Goal: Task Accomplishment & Management: Manage account settings

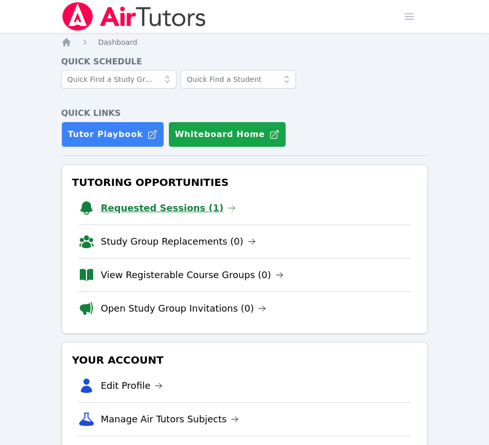
click at [139, 208] on link "Requested Sessions (1)" at bounding box center [168, 208] width 135 height 14
